Goal: Information Seeking & Learning: Learn about a topic

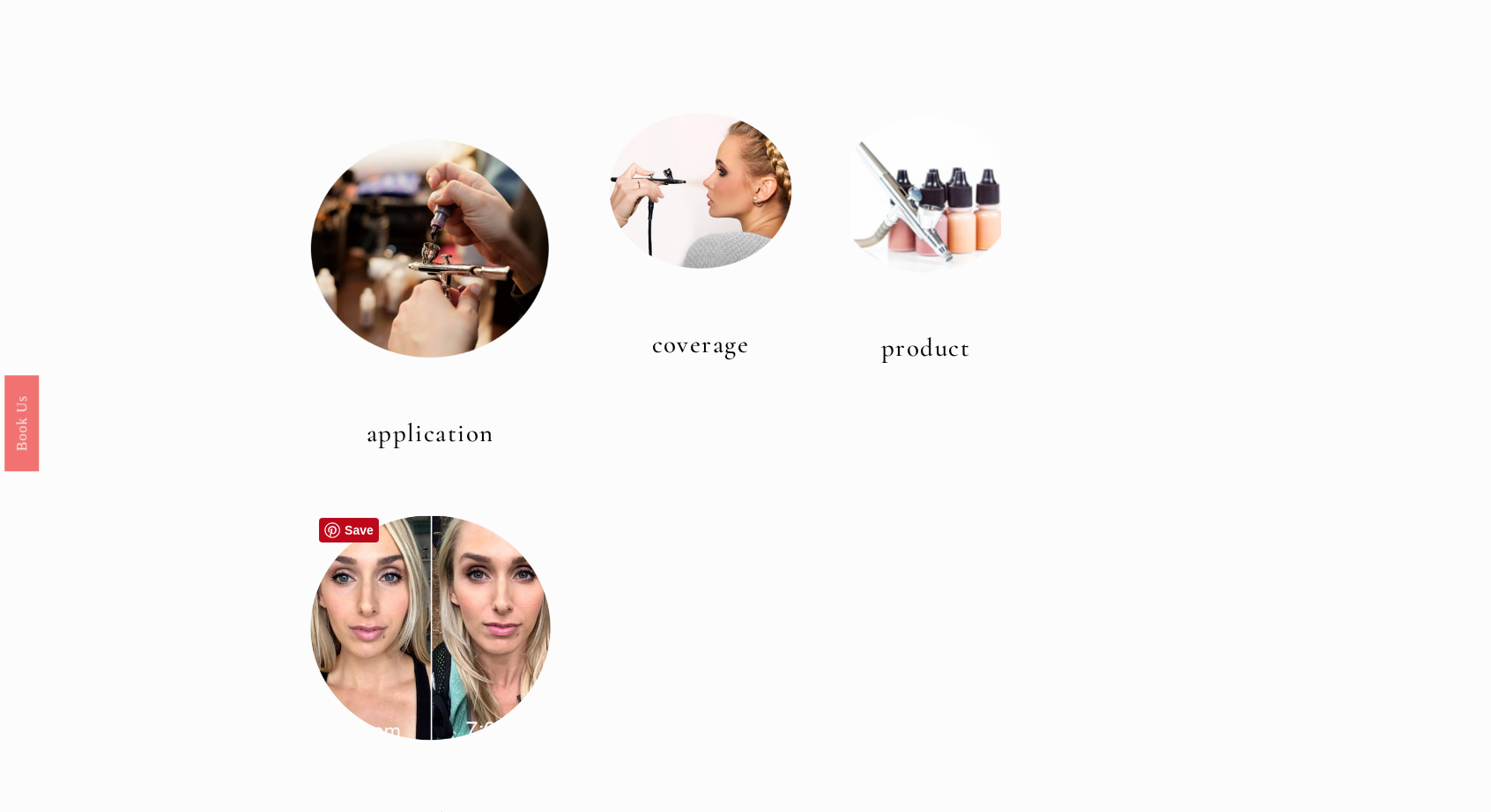
click at [396, 698] on div at bounding box center [430, 628] width 240 height 240
click at [522, 583] on div at bounding box center [430, 628] width 240 height 240
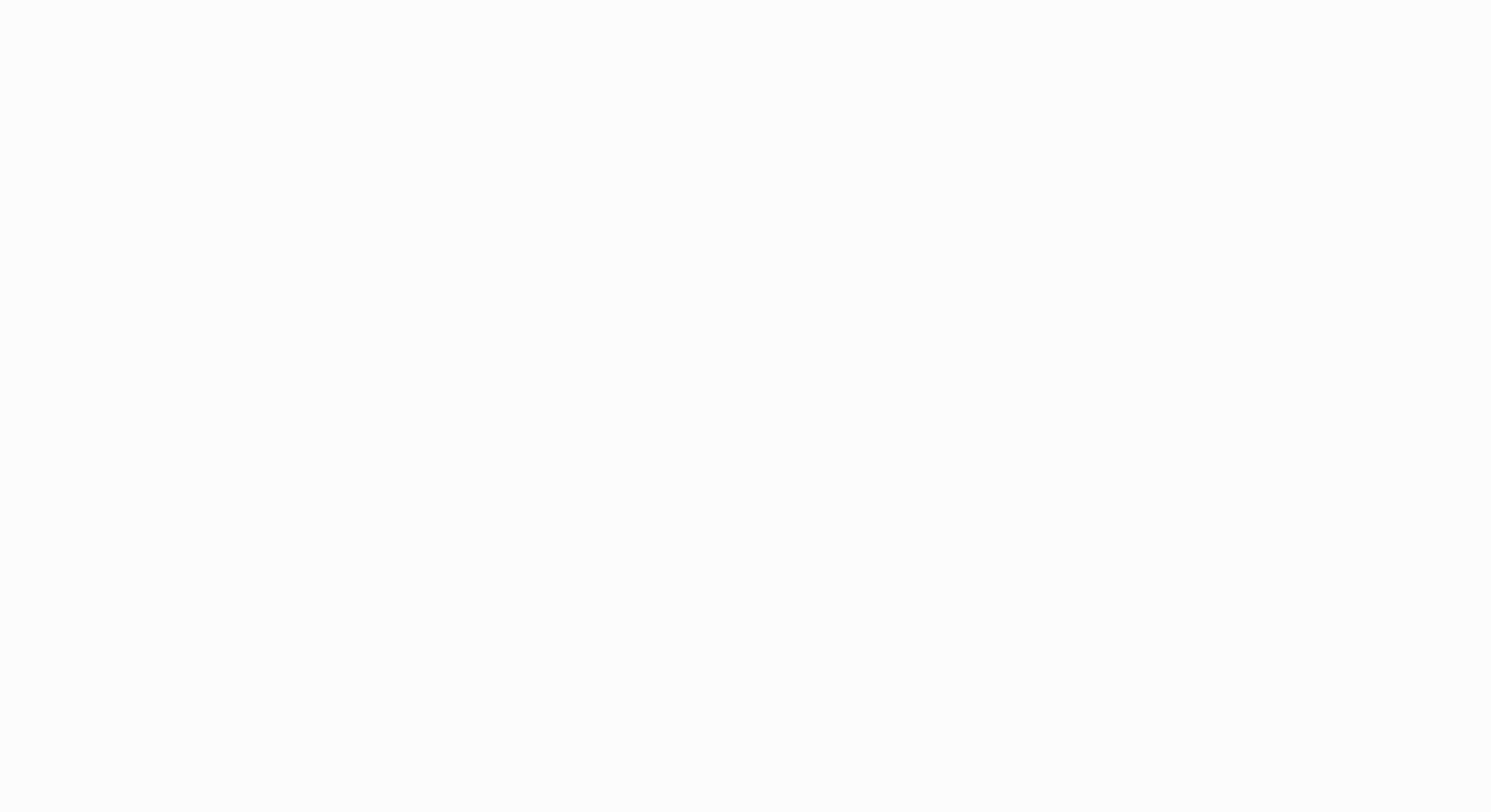
scroll to position [3822, 0]
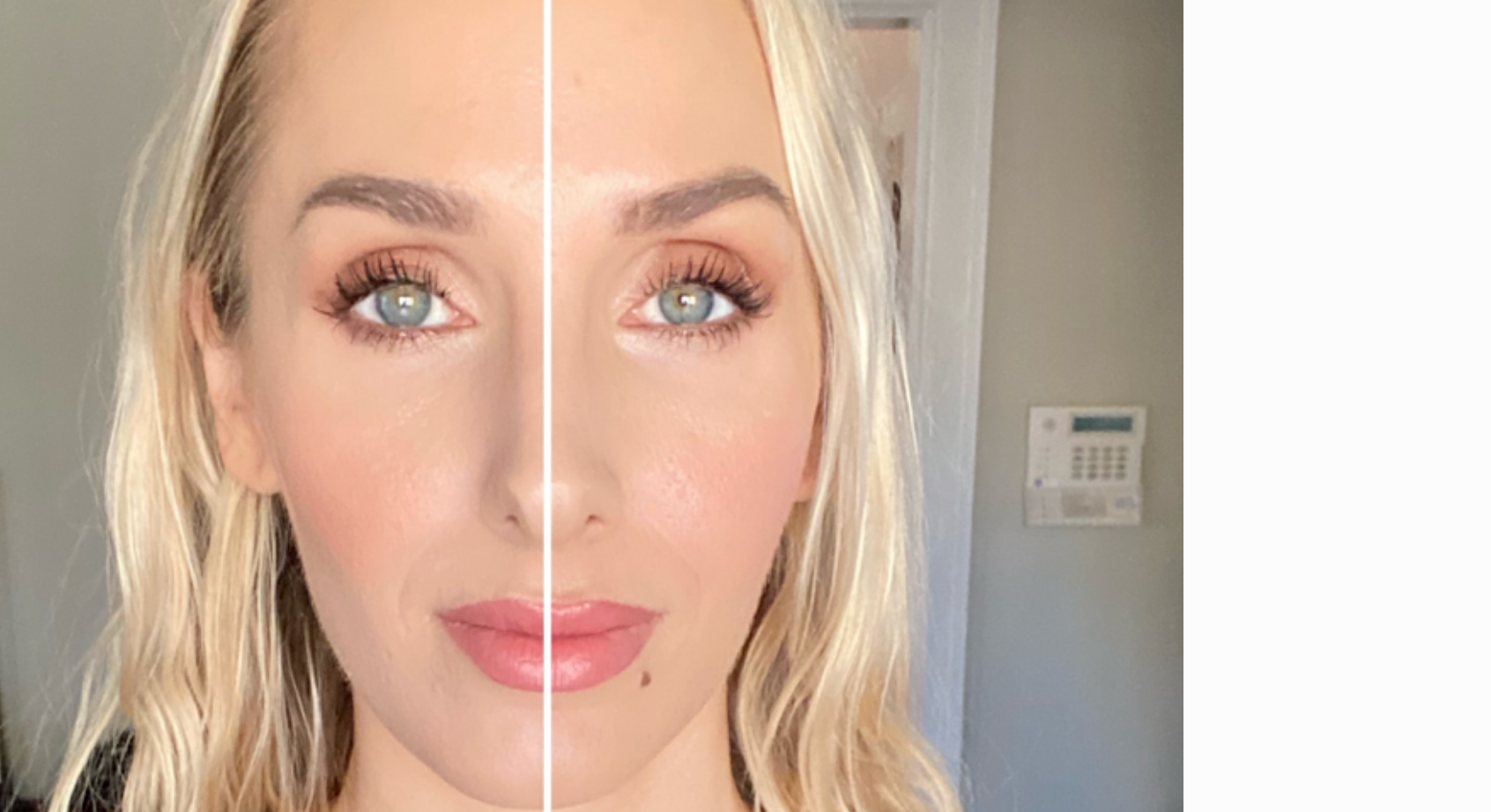
click at [694, 542] on div at bounding box center [520, 536] width 420 height 420
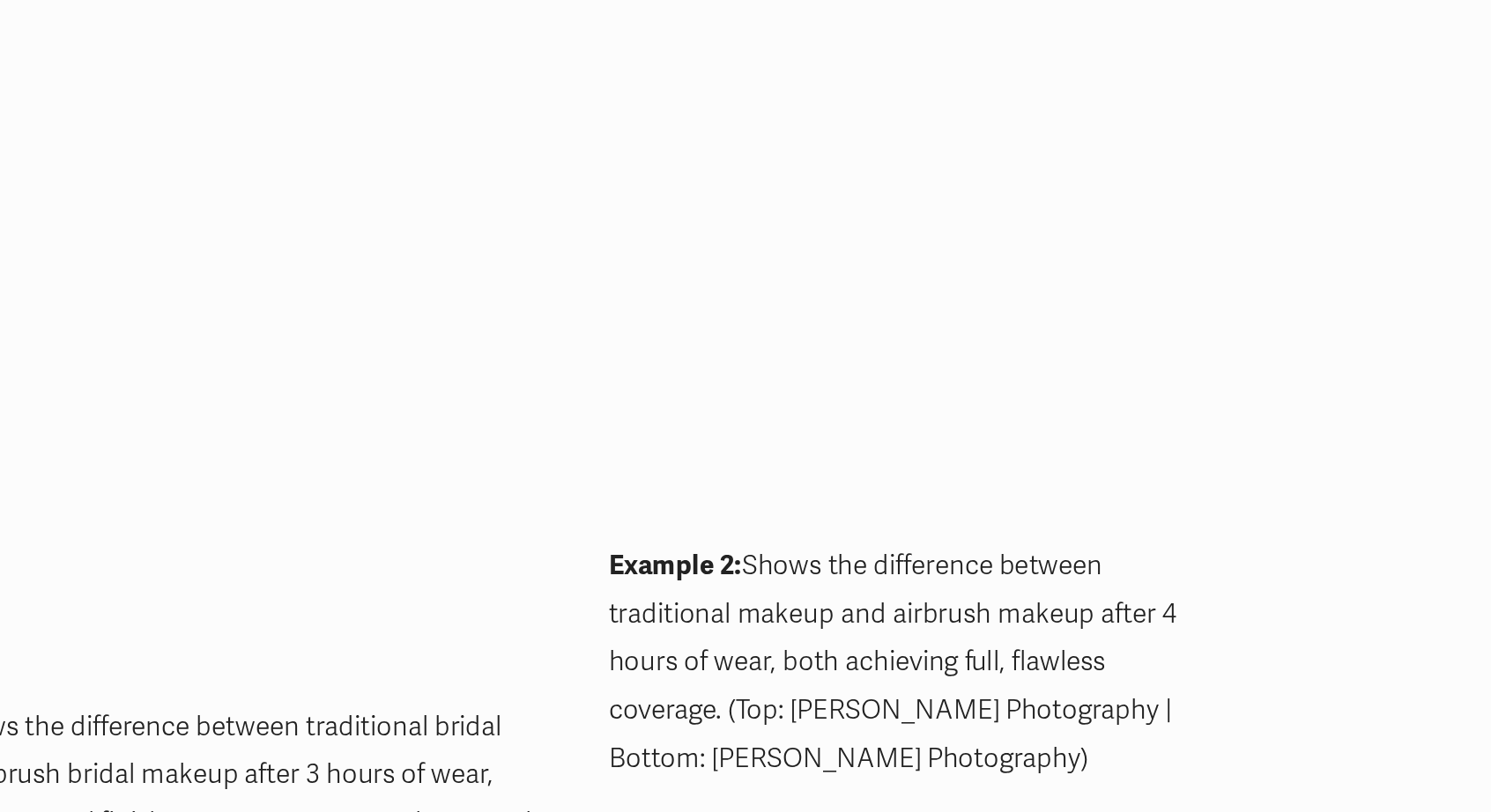
scroll to position [1758, 0]
